Goal: Transaction & Acquisition: Purchase product/service

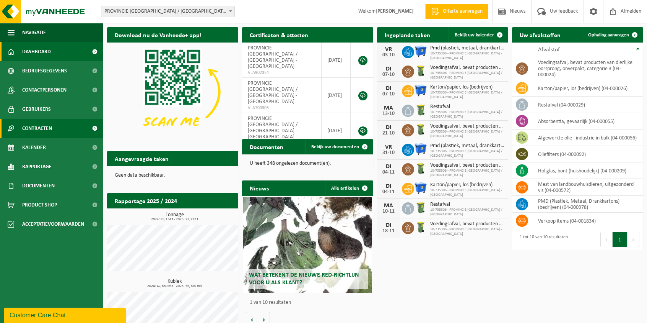
click at [40, 126] on span "Contracten" at bounding box center [37, 128] width 30 height 19
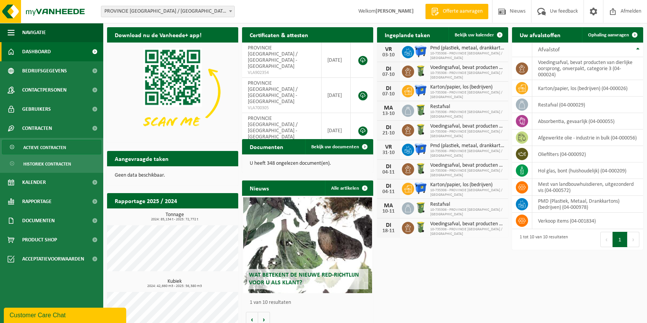
click at [39, 144] on span "Actieve contracten" at bounding box center [44, 147] width 43 height 15
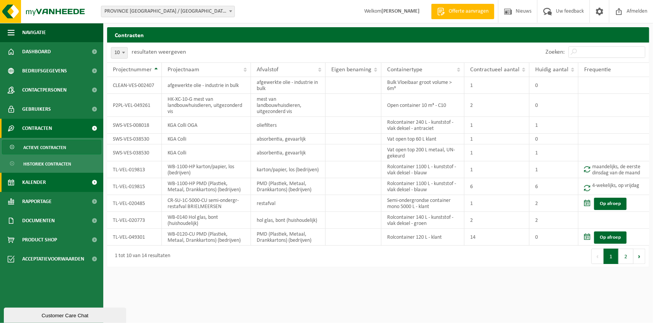
click at [40, 180] on span "Kalender" at bounding box center [34, 182] width 24 height 19
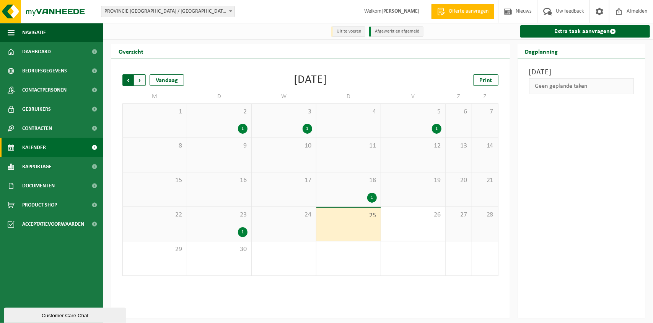
click at [142, 79] on span "Volgende" at bounding box center [139, 79] width 11 height 11
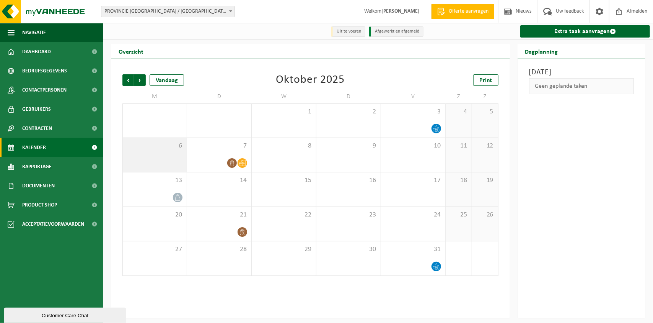
click at [163, 141] on div "6" at bounding box center [155, 155] width 64 height 34
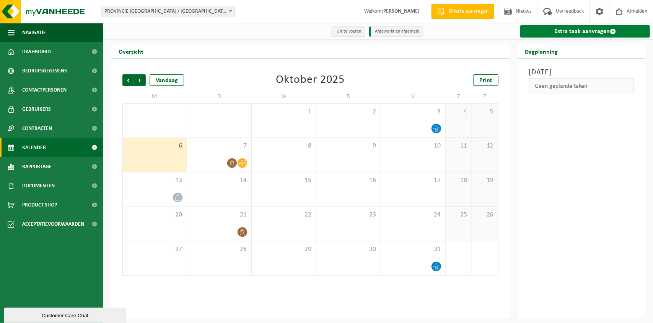
click at [585, 34] on link "Extra taak aanvragen" at bounding box center [585, 31] width 130 height 12
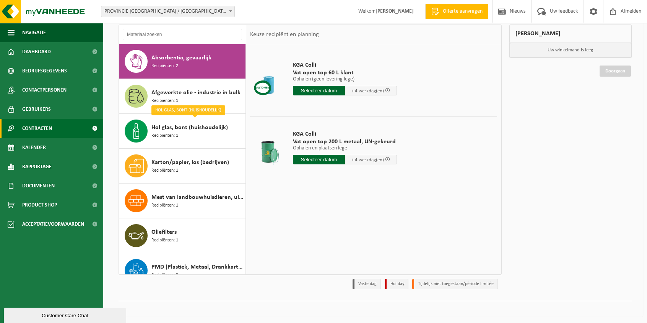
click at [54, 135] on link "Contracten" at bounding box center [51, 128] width 103 height 19
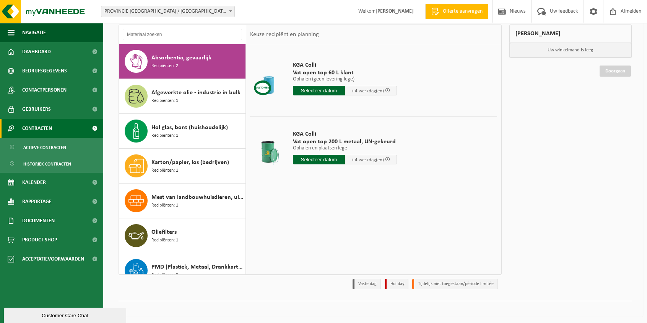
click at [55, 127] on link "Contracten" at bounding box center [51, 128] width 103 height 19
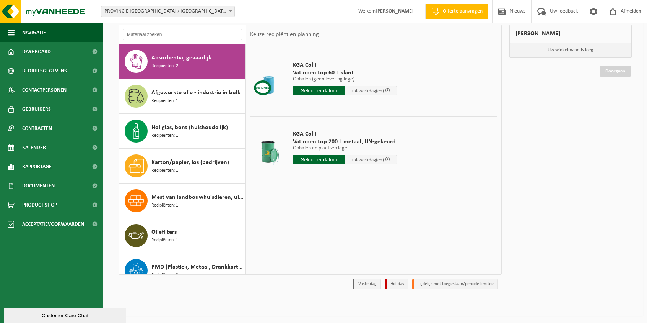
scroll to position [82, 0]
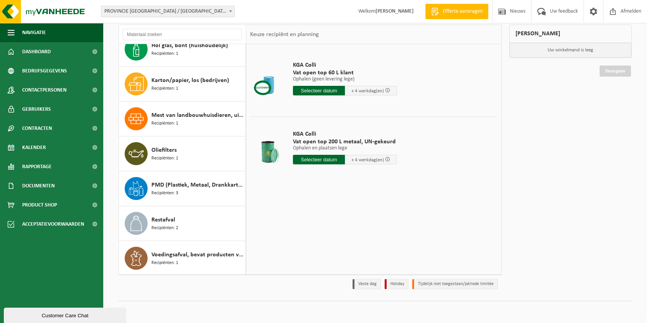
click at [324, 198] on div "KGA Colli Vat open top 60 L klant Ophalen (geen levering lege) Ophalen (geen le…" at bounding box center [373, 159] width 255 height 230
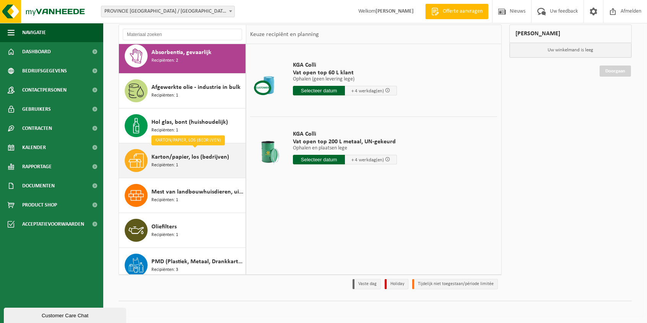
scroll to position [0, 0]
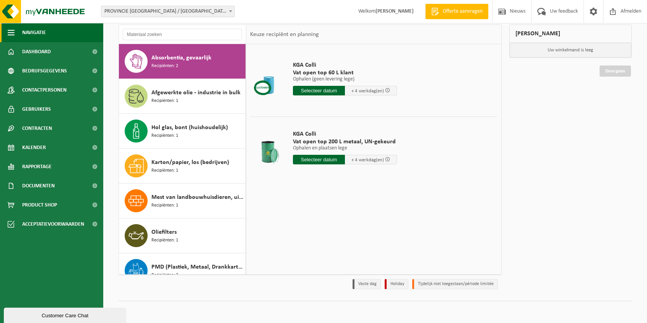
click at [23, 33] on button "Navigatie" at bounding box center [51, 32] width 103 height 19
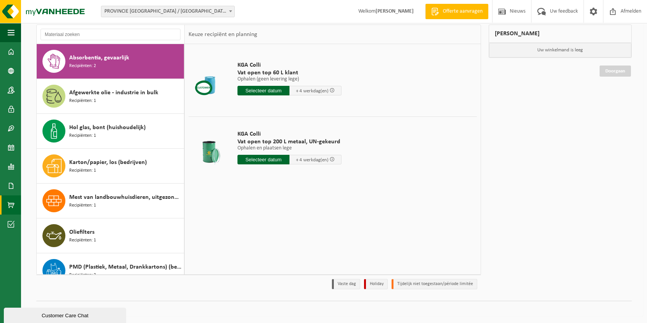
click at [11, 210] on span at bounding box center [11, 204] width 7 height 19
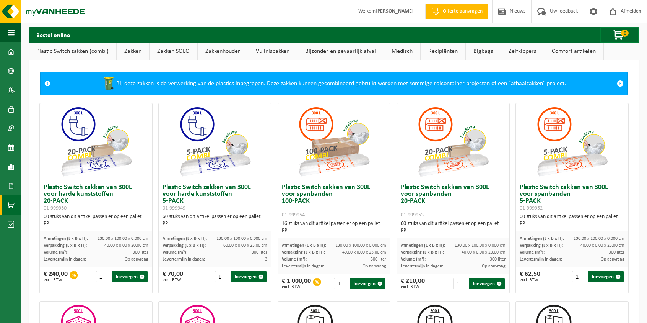
click at [448, 50] on link "Recipiënten" at bounding box center [443, 51] width 45 height 18
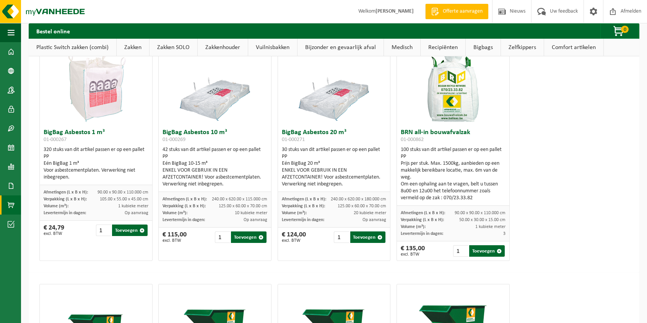
scroll to position [5176, 0]
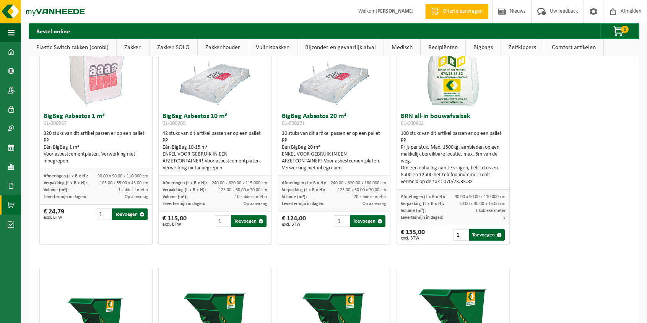
click at [571, 52] on link "Comfort artikelen" at bounding box center [574, 48] width 59 height 18
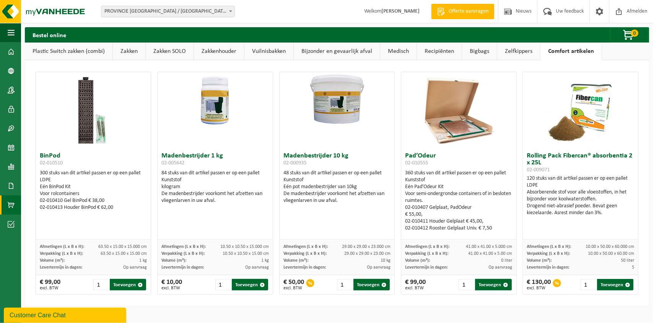
click at [443, 53] on link "Recipiënten" at bounding box center [439, 51] width 45 height 18
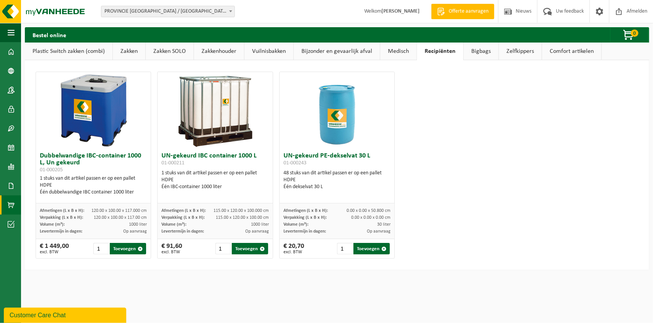
click at [255, 53] on link "Vuilnisbakken" at bounding box center [269, 51] width 49 height 18
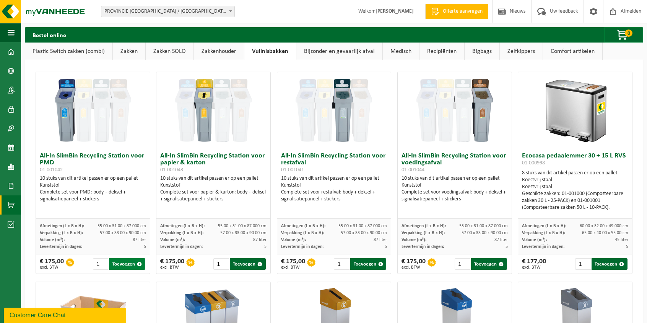
click at [127, 263] on button "Toevoegen" at bounding box center [127, 263] width 36 height 11
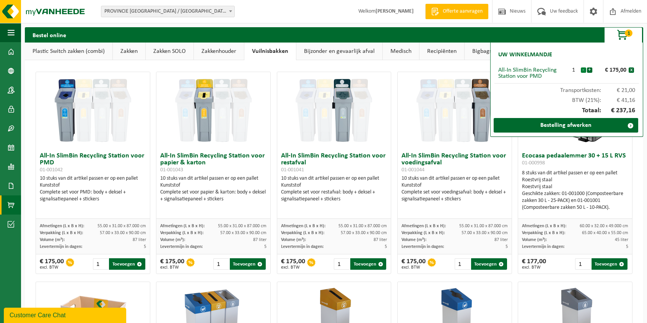
click at [585, 69] on button "-" at bounding box center [583, 69] width 5 height 5
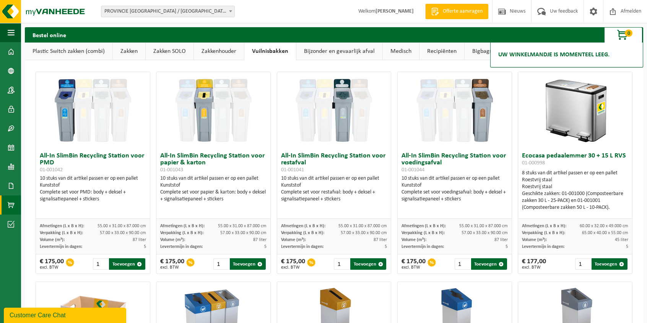
click at [228, 155] on h3 "All-In SlimBin Recycling Station voor papier & karton 01-001043" at bounding box center [213, 162] width 106 height 21
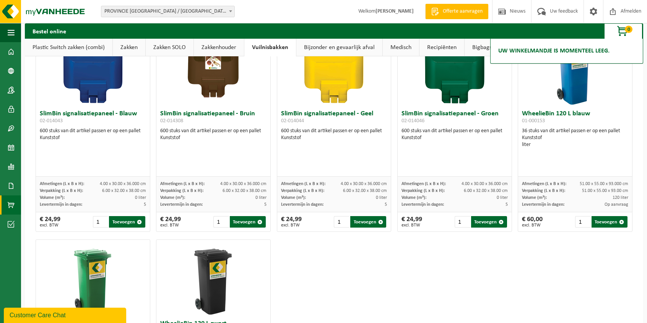
scroll to position [710, 0]
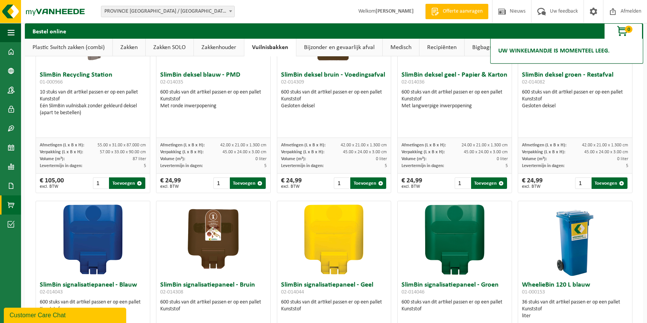
click at [443, 43] on link "Recipiënten" at bounding box center [442, 48] width 45 height 18
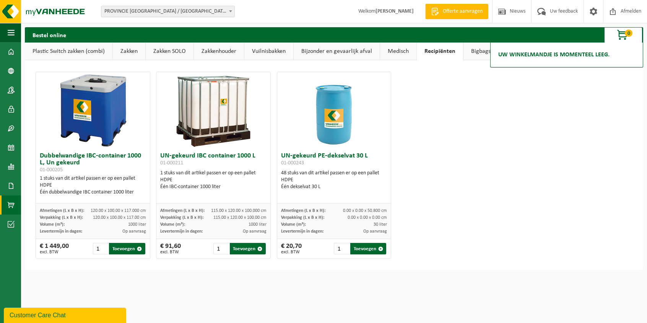
scroll to position [0, 0]
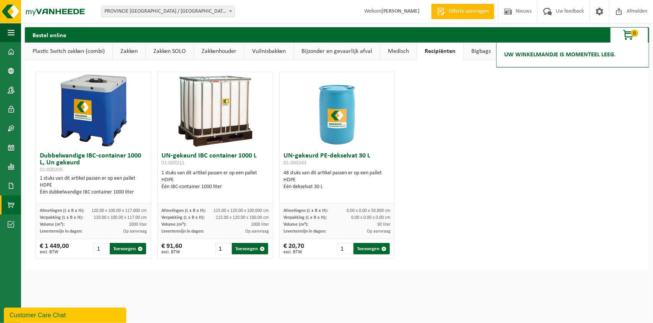
click at [383, 52] on link "Medisch" at bounding box center [398, 51] width 36 height 18
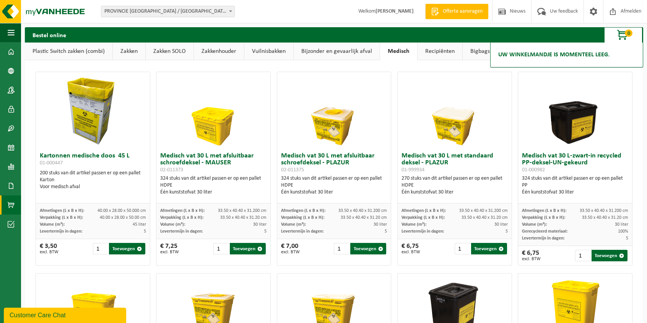
click at [309, 53] on link "Bijzonder en gevaarlijk afval" at bounding box center [337, 51] width 86 height 18
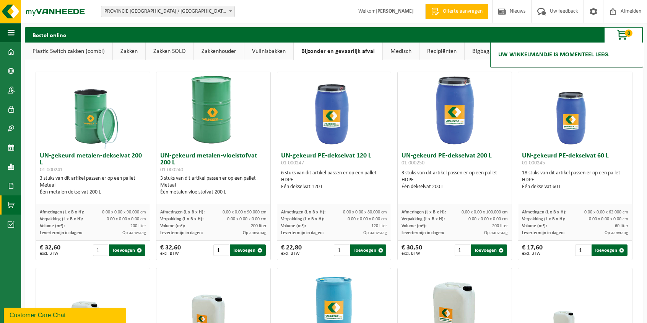
click at [239, 55] on link "Zakkenhouder" at bounding box center [219, 51] width 50 height 18
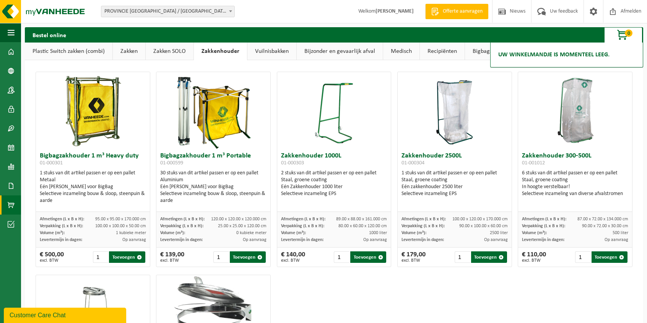
click at [175, 54] on link "Zakken SOLO" at bounding box center [170, 51] width 48 height 18
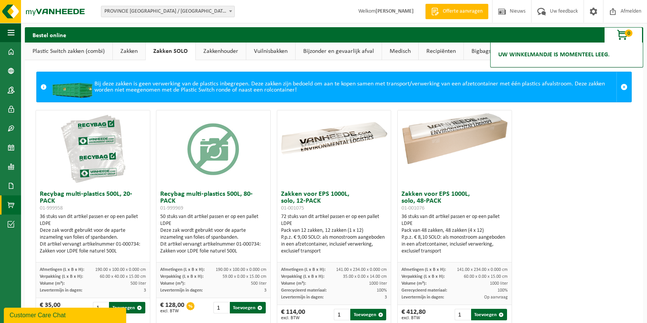
click at [116, 56] on link "Zakken" at bounding box center [129, 51] width 33 height 18
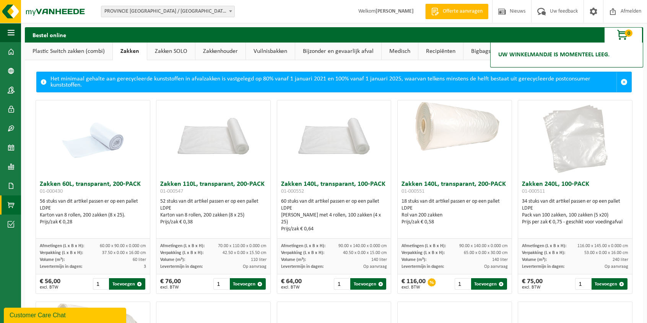
click at [71, 51] on link "Plastic Switch zakken (combi)" at bounding box center [69, 51] width 88 height 18
